Goal: Task Accomplishment & Management: Complete application form

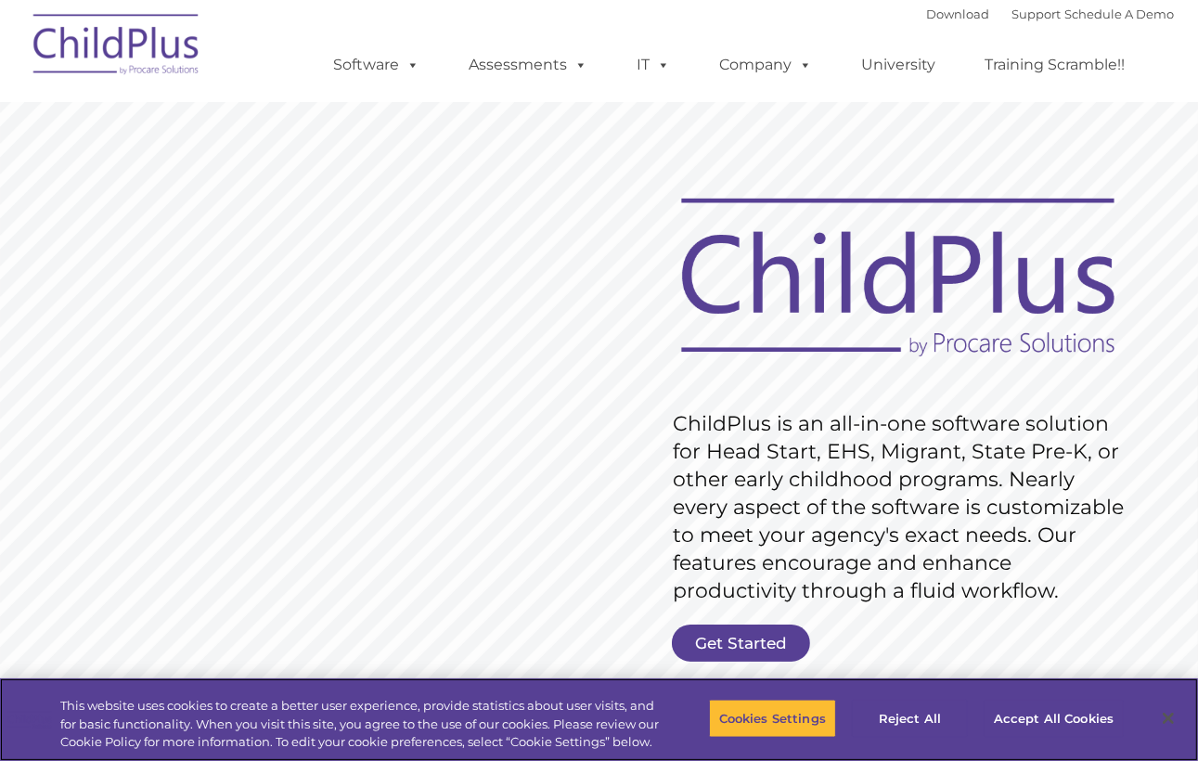
click at [404, 740] on div "This website uses cookies to create a better user experience, provide statistic…" at bounding box center [359, 724] width 599 height 55
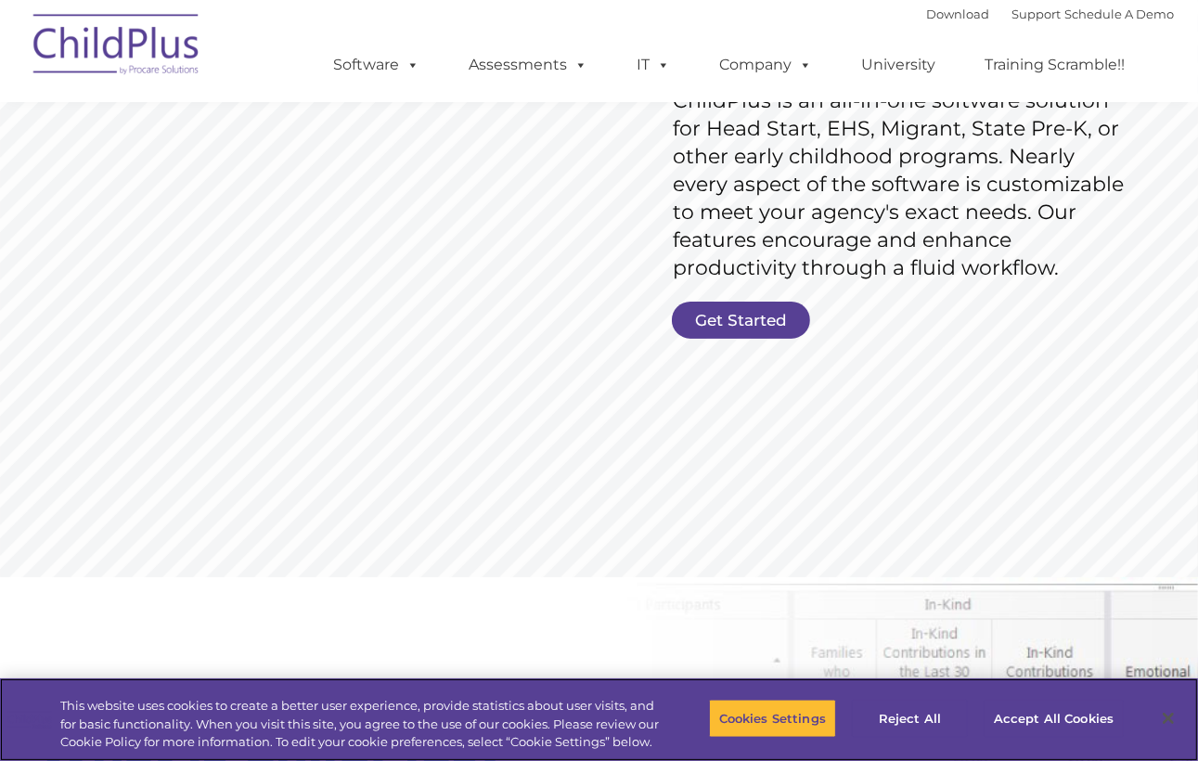
scroll to position [334, 0]
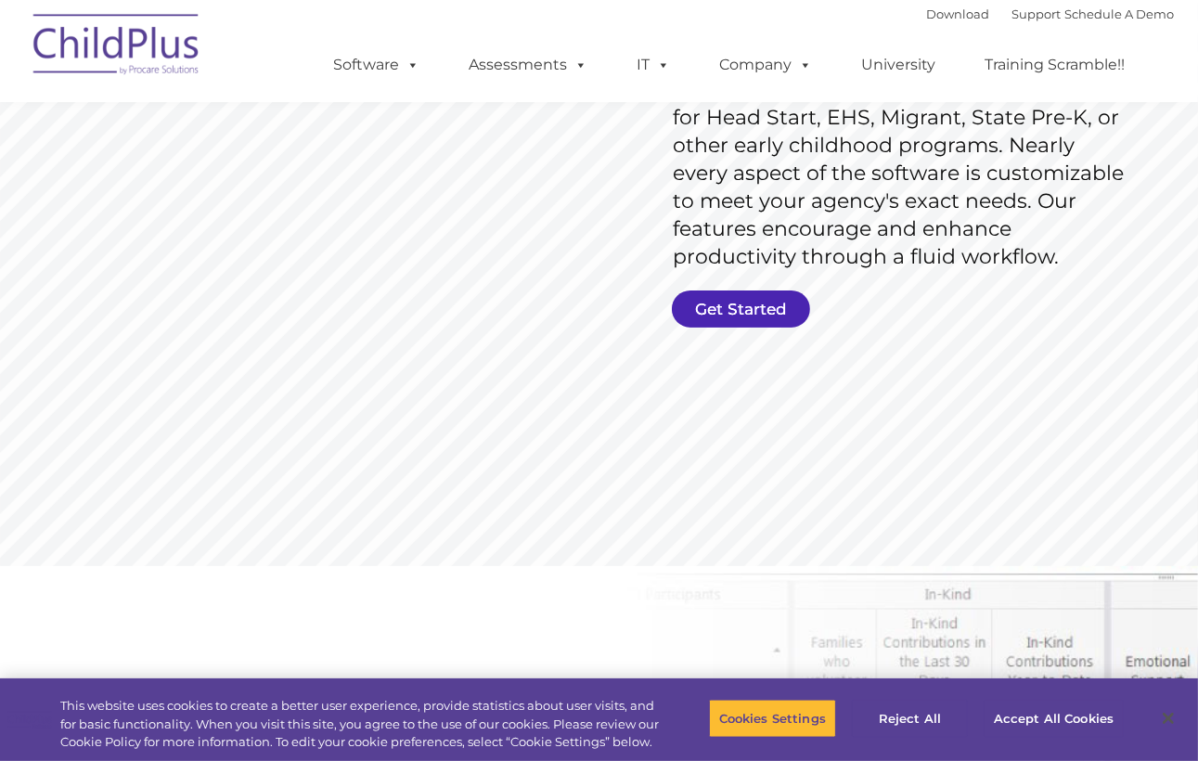
click at [731, 315] on link "Get Started" at bounding box center [741, 309] width 138 height 37
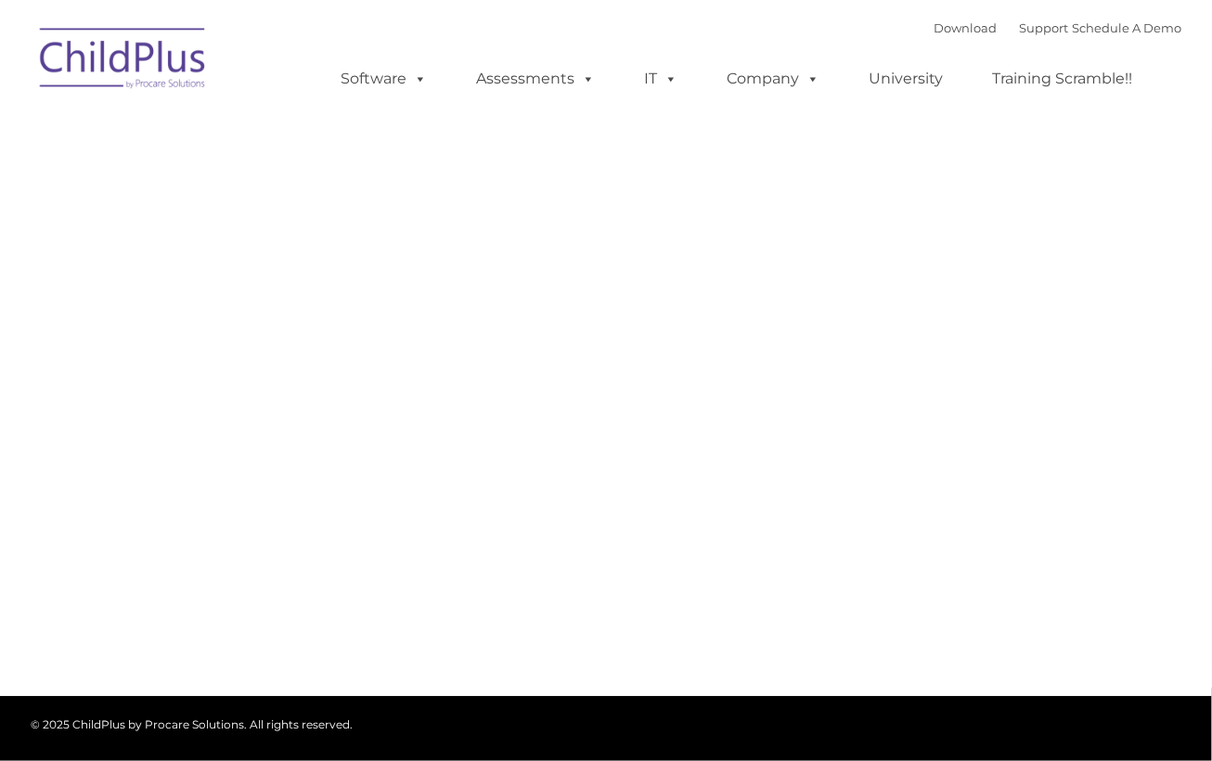
type input ""
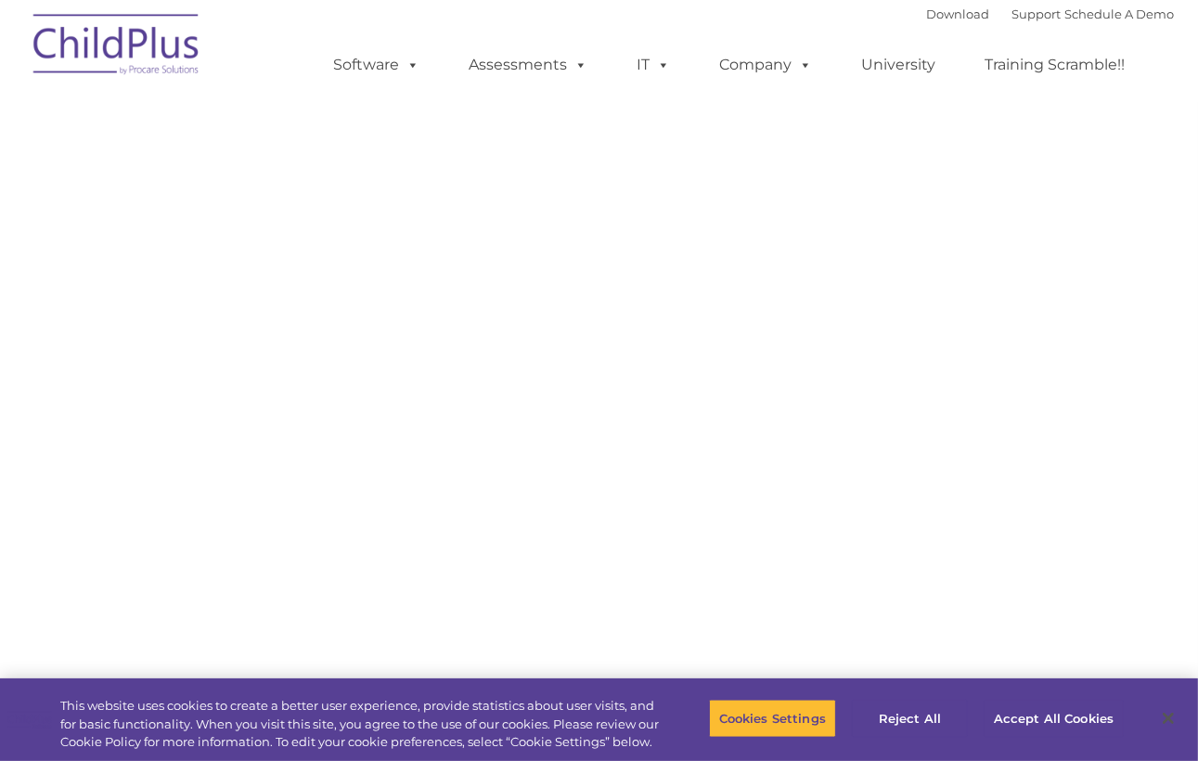
select select "MEDIUM"
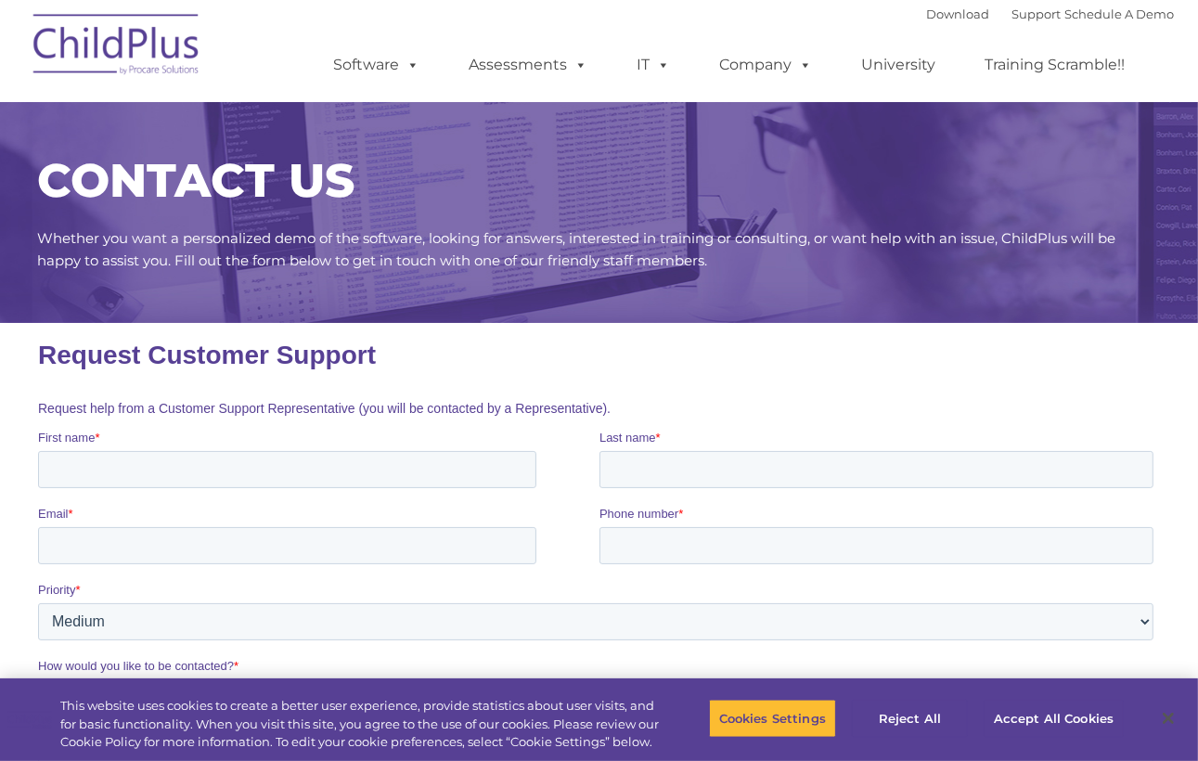
click at [731, 319] on div "CONTACT US Whether you want a personalized demo of the software, looking for an…" at bounding box center [599, 194] width 1198 height 258
click at [157, 462] on input "First name *" at bounding box center [286, 468] width 498 height 37
type input "Patricia"
click at [633, 472] on input "Last name *" at bounding box center [876, 468] width 554 height 37
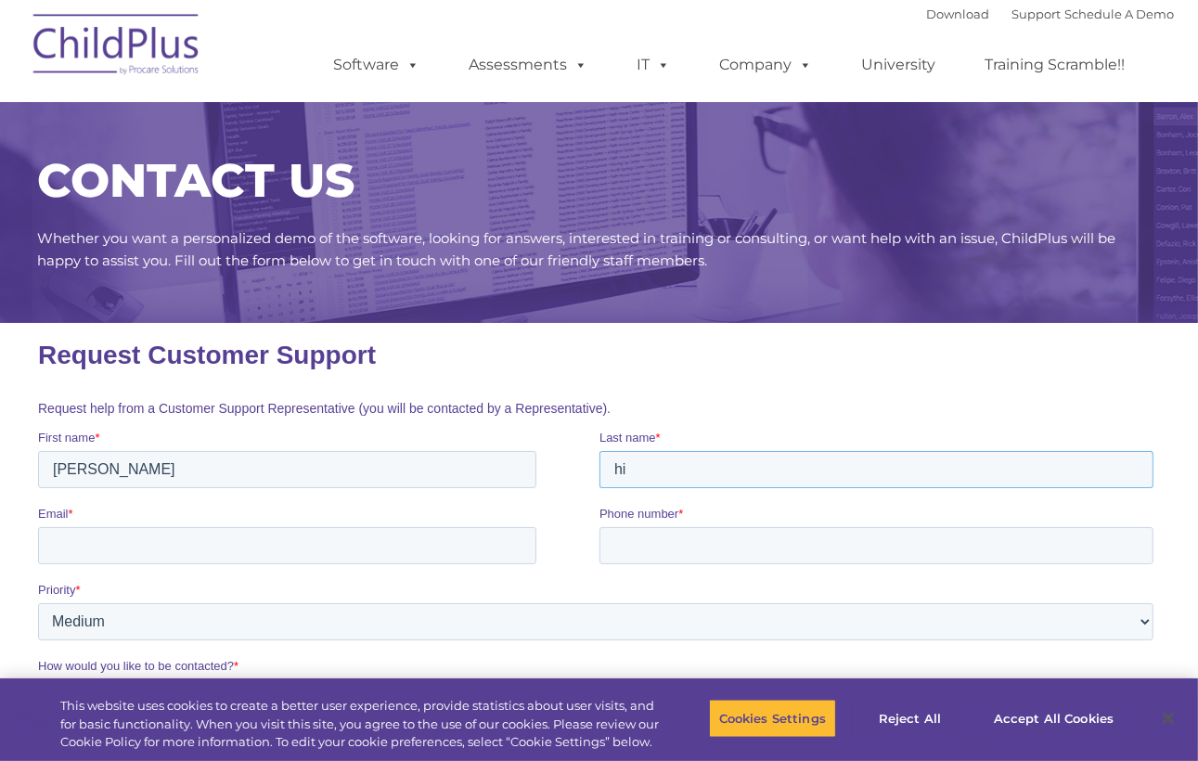
type input "h"
type input "Hill"
click at [335, 549] on input "Email *" at bounding box center [286, 544] width 498 height 37
type input "Parricia.Hill@eicca.org"
click at [644, 545] on input "Phone number *" at bounding box center [876, 544] width 554 height 37
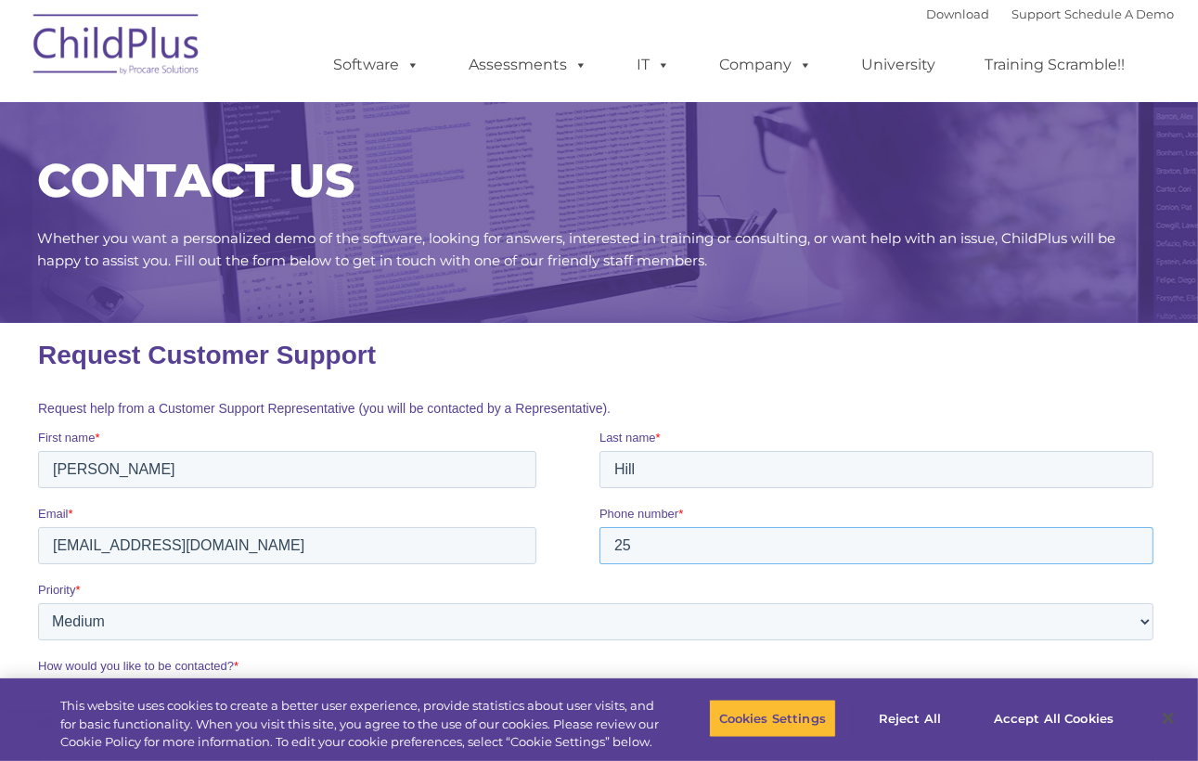
type input "2"
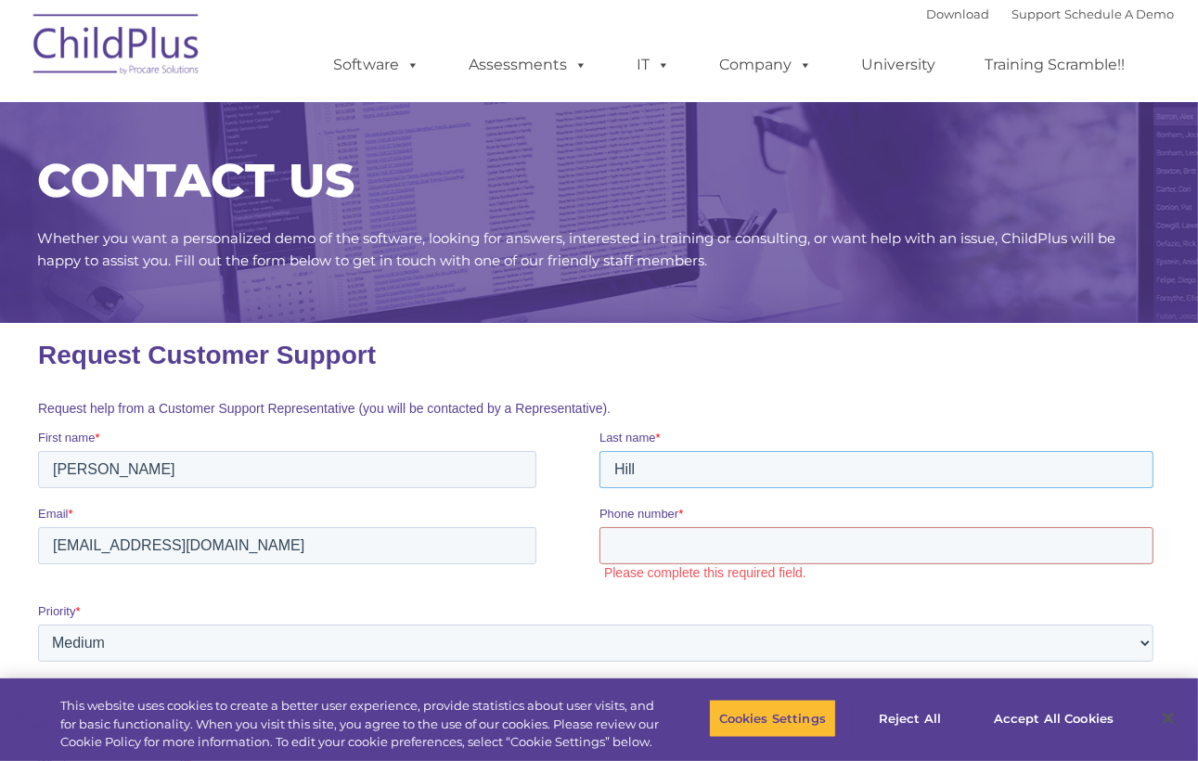
click at [718, 474] on input "Hill" at bounding box center [876, 468] width 554 height 37
type input "H"
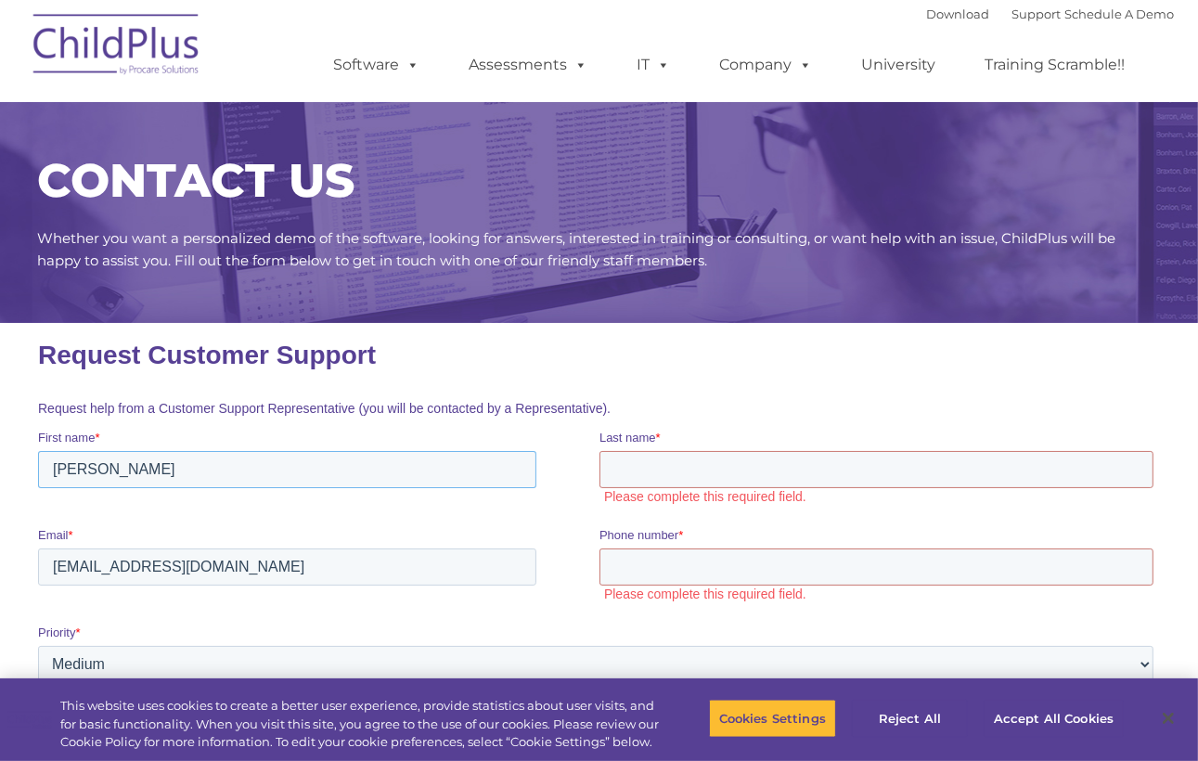
click at [179, 462] on input "Patricia" at bounding box center [286, 468] width 498 height 37
type input "P"
click at [232, 562] on input "Parricia.Hill@eicca.org" at bounding box center [286, 566] width 498 height 37
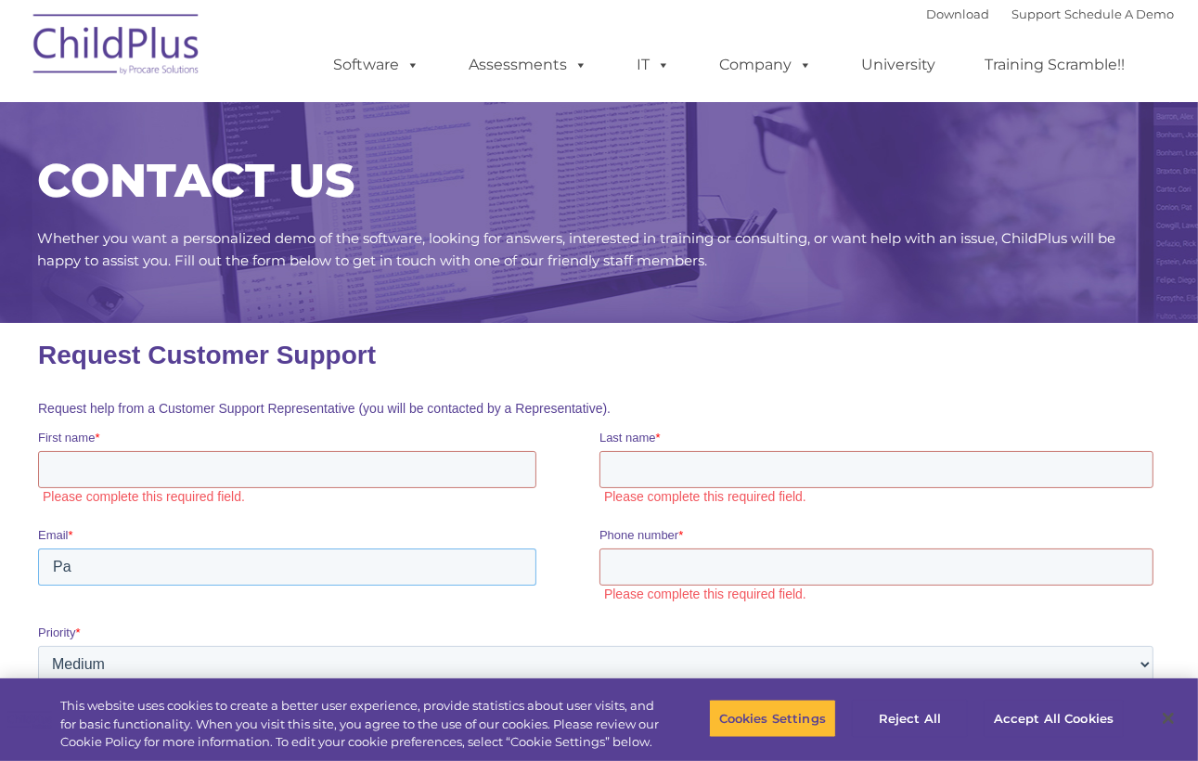
type input "P"
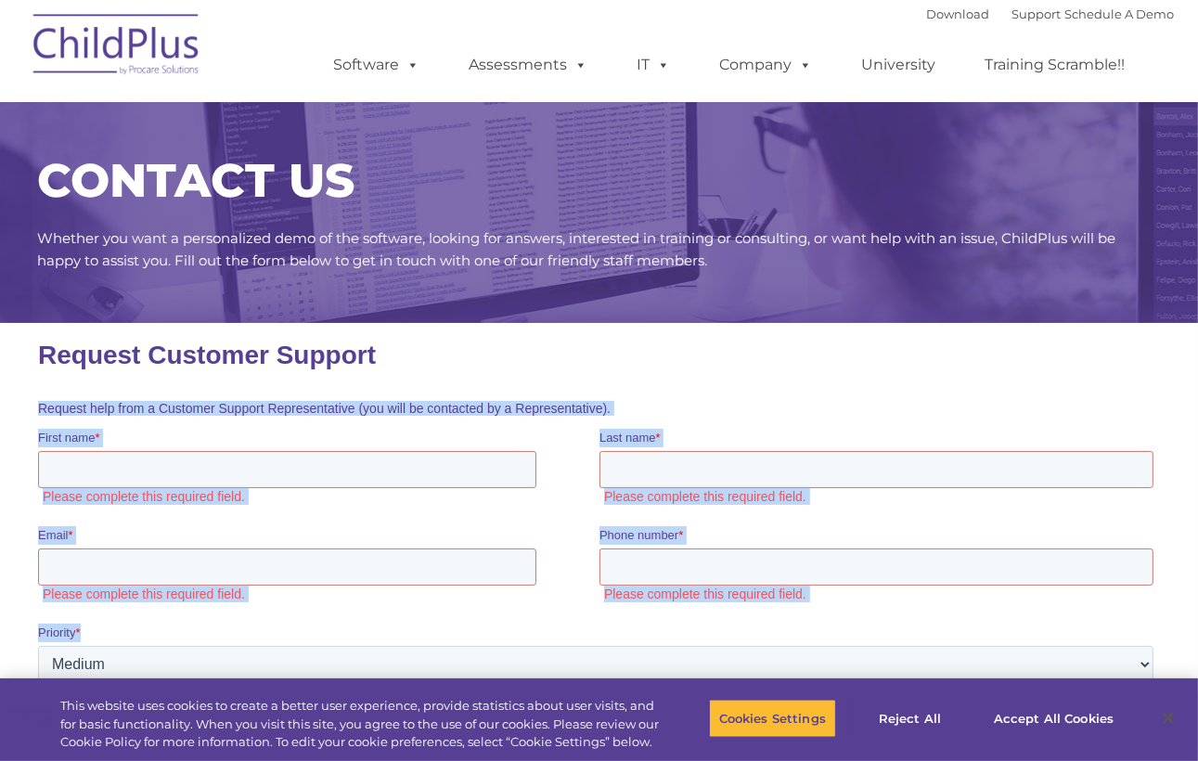
drag, startPoint x: 834, startPoint y: 627, endPoint x: 1286, endPoint y: 294, distance: 560.3
click html "Request Customer Support Request help from a Customer Support Representative (y…"
